Goal: Information Seeking & Learning: Learn about a topic

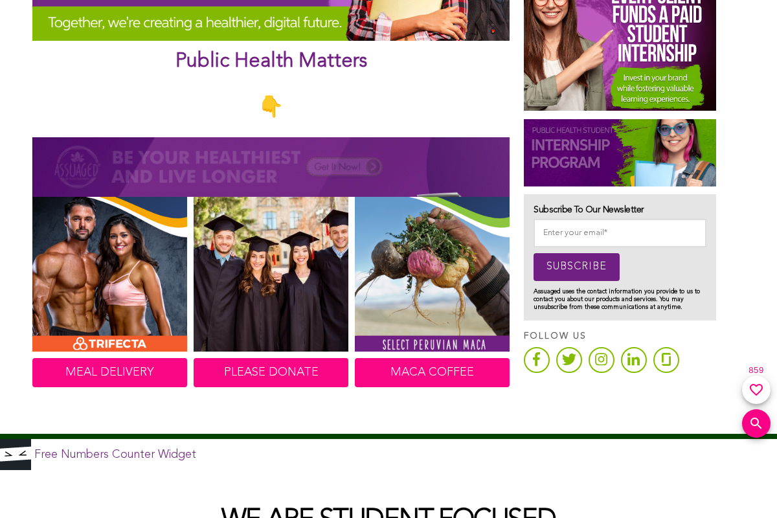
scroll to position [583, 0]
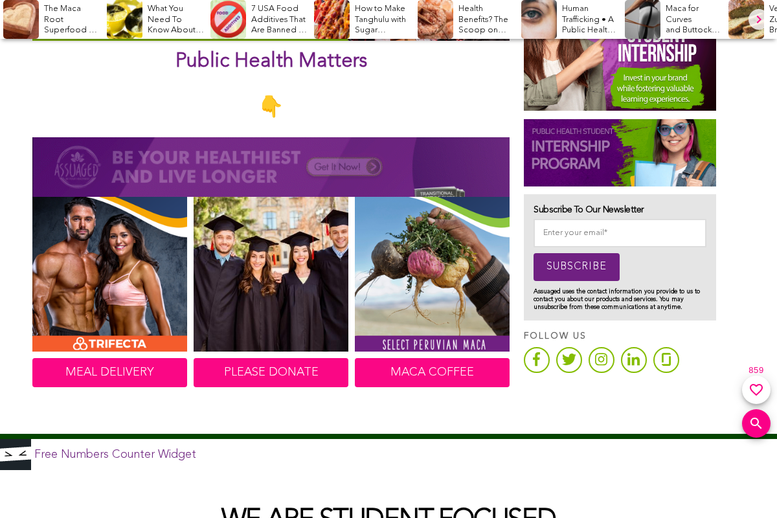
scroll to position [583, 0]
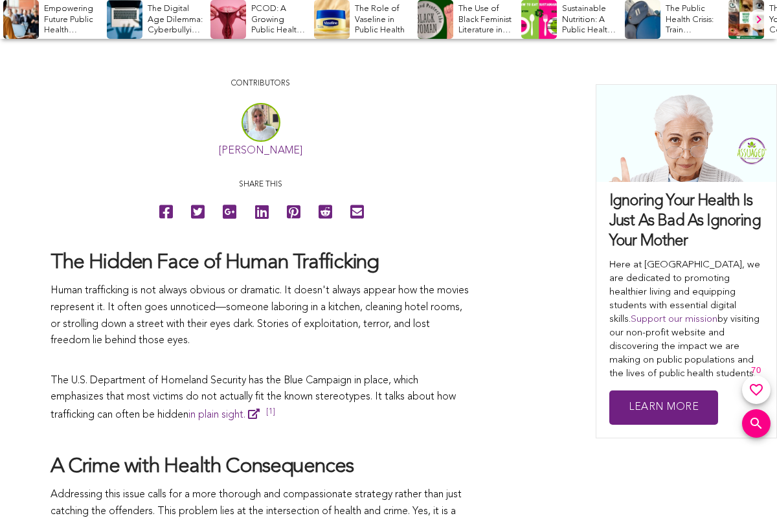
scroll to position [583, 0]
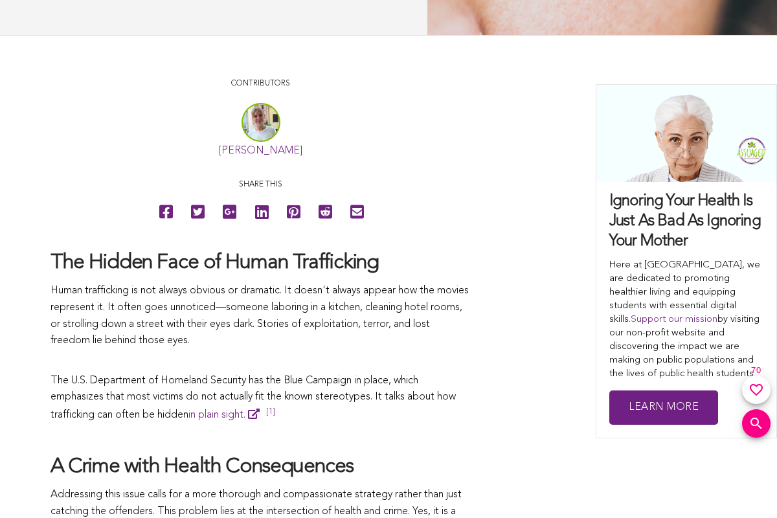
scroll to position [583, 0]
